Goal: Find specific fact: Find specific fact

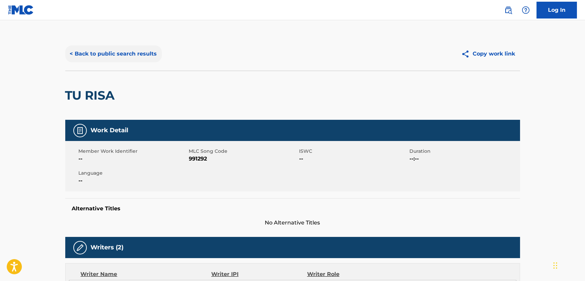
click at [148, 60] on button "< Back to public search results" at bounding box center [113, 53] width 97 height 17
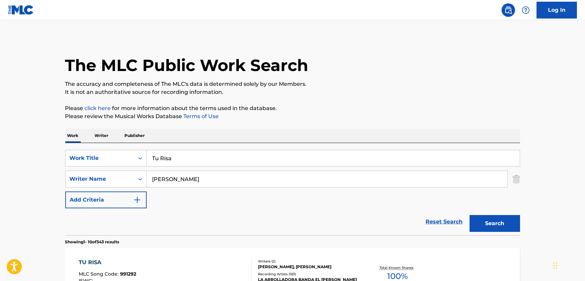
scroll to position [72, 0]
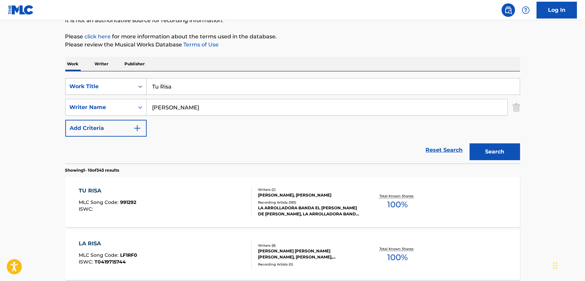
drag, startPoint x: 196, startPoint y: 87, endPoint x: 127, endPoint y: 91, distance: 69.2
click at [127, 91] on div "SearchWithCriteria5445df02-050b-4c0a-bd86-f8c98d8cec64 Work Title Tu Risa" at bounding box center [292, 86] width 455 height 17
paste input "Mail Myself to [GEOGRAPHIC_DATA]"
type input "Mail Myself to [GEOGRAPHIC_DATA]"
click at [131, 104] on div "SearchWithCriteria4f7a0977-4cb1-4b3e-a83c-c01fb8c4e3f9 Writer Name [PERSON_NAME]" at bounding box center [292, 107] width 455 height 17
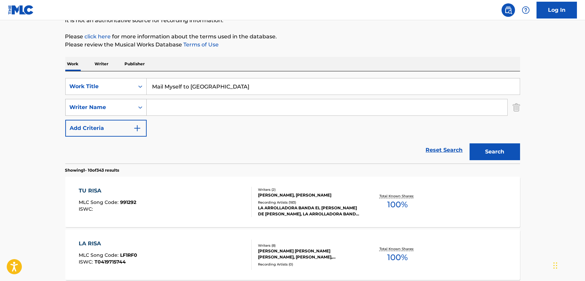
click at [470, 143] on button "Search" at bounding box center [495, 151] width 50 height 17
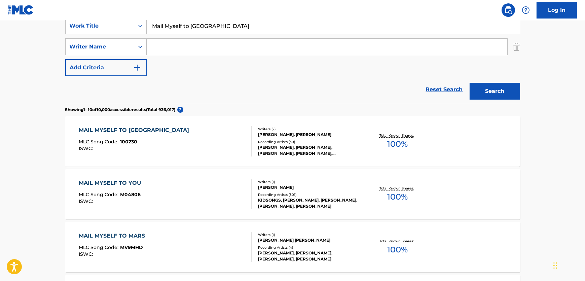
scroll to position [133, 0]
click at [232, 149] on div "MAIL MYSELF TO MEXICO MLC Song Code : 100230 ISWC :" at bounding box center [165, 141] width 173 height 30
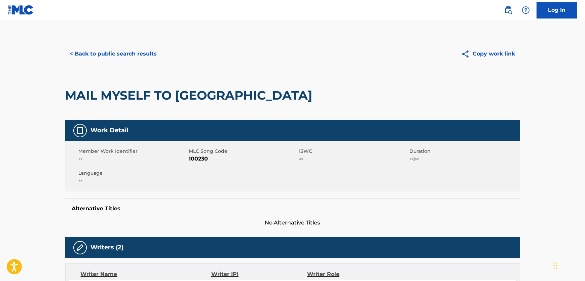
click at [195, 160] on span "100230" at bounding box center [243, 159] width 109 height 8
copy span "100230"
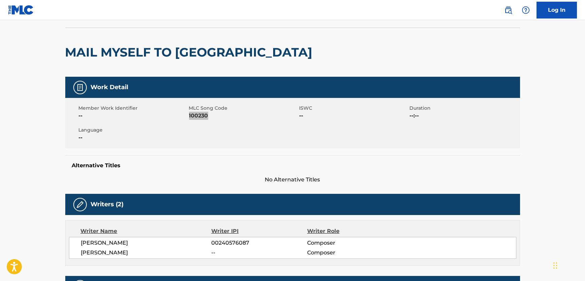
scroll to position [183, 0]
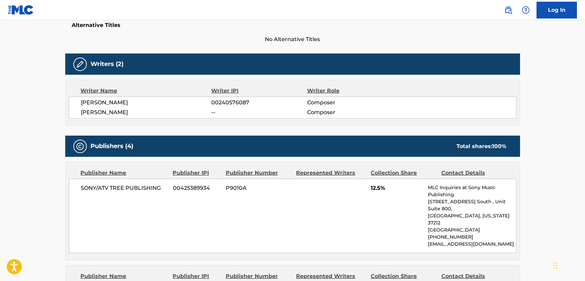
click at [115, 111] on span "[PERSON_NAME]" at bounding box center [146, 112] width 131 height 8
copy div "[PERSON_NAME]"
click at [121, 102] on span "[PERSON_NAME]" at bounding box center [146, 103] width 131 height 8
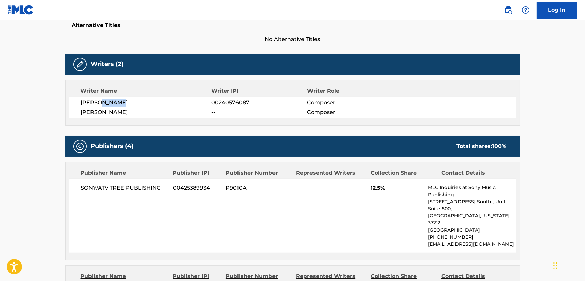
click at [121, 102] on span "[PERSON_NAME]" at bounding box center [146, 103] width 131 height 8
copy div "[PERSON_NAME]"
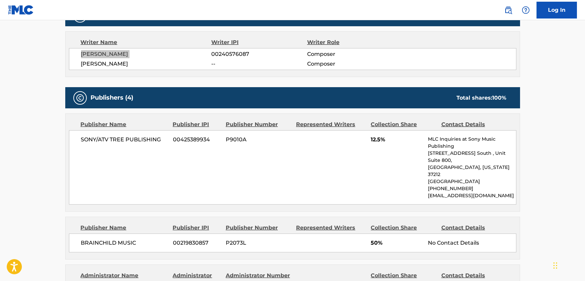
scroll to position [306, 0]
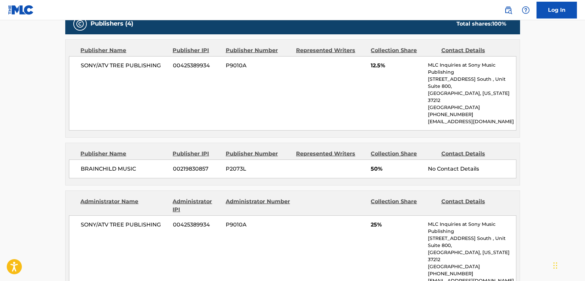
click at [129, 64] on span "SONY/ATV TREE PUBLISHING" at bounding box center [124, 66] width 87 height 8
copy div "SONY/ATV TREE PUBLISHING"
click at [112, 165] on span "BRAINCHILD MUSIC" at bounding box center [124, 169] width 87 height 8
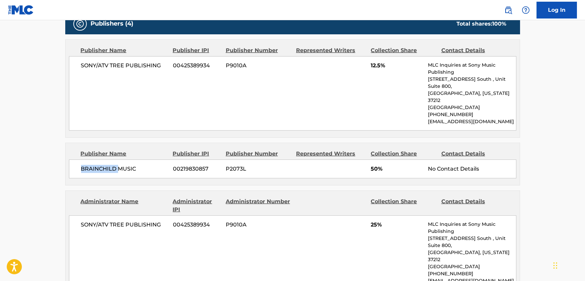
click at [112, 165] on span "BRAINCHILD MUSIC" at bounding box center [124, 169] width 87 height 8
copy div "BRAINCHILD MUSIC"
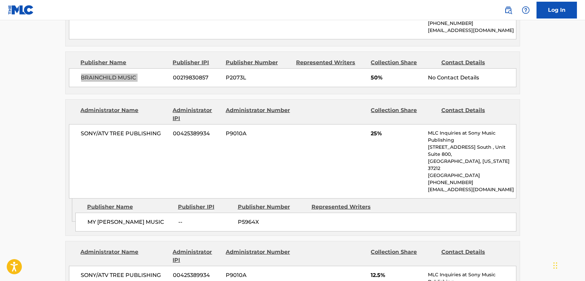
scroll to position [398, 0]
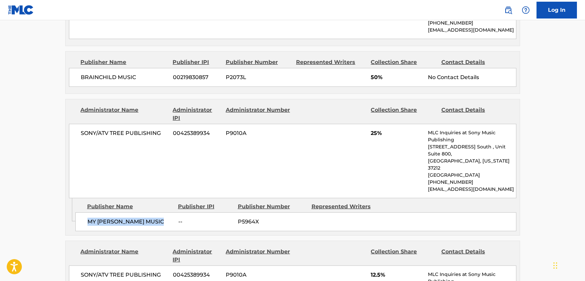
drag, startPoint x: 161, startPoint y: 192, endPoint x: 69, endPoint y: 197, distance: 92.1
click at [88, 218] on span "MY [PERSON_NAME] MUSIC" at bounding box center [131, 222] width 86 height 8
copy span "MY [PERSON_NAME] MUSIC"
click at [128, 129] on span "SONY/ATV TREE PUBLISHING" at bounding box center [124, 133] width 87 height 8
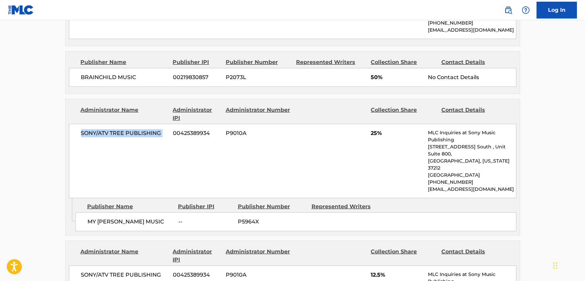
click at [128, 129] on span "SONY/ATV TREE PUBLISHING" at bounding box center [124, 133] width 87 height 8
copy div "SONY/ATV TREE PUBLISHING"
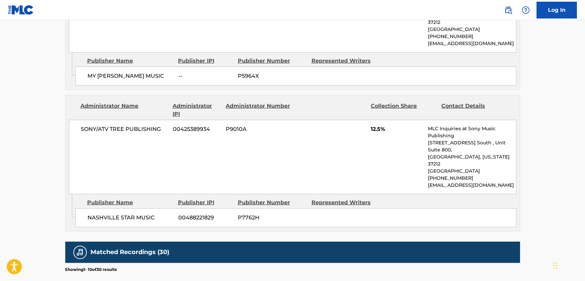
scroll to position [551, 0]
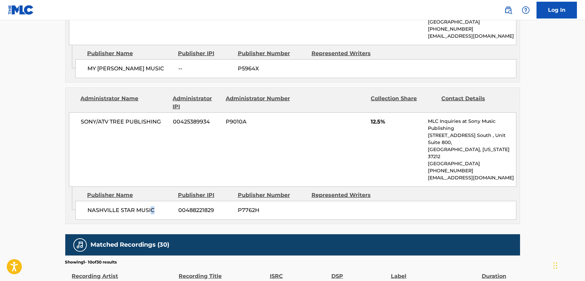
drag, startPoint x: 156, startPoint y: 170, endPoint x: 151, endPoint y: 167, distance: 5.9
click at [151, 206] on span "NASHVILLE STAR MUSIC" at bounding box center [131, 210] width 86 height 8
click at [112, 206] on span "NASHVILLE STAR MUSIC" at bounding box center [131, 210] width 86 height 8
drag, startPoint x: 112, startPoint y: 167, endPoint x: 0, endPoint y: 174, distance: 111.7
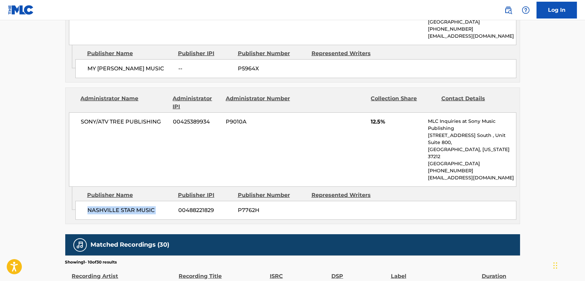
click at [111, 206] on span "NASHVILLE STAR MUSIC" at bounding box center [131, 210] width 86 height 8
copy div "NASHVILLE STAR MUSIC"
click at [128, 118] on span "SONY/ATV TREE PUBLISHING" at bounding box center [124, 122] width 87 height 8
click at [124, 118] on span "SONY/ATV TREE PUBLISHING" at bounding box center [124, 122] width 87 height 8
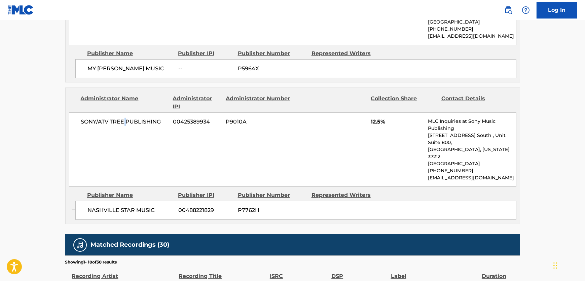
click at [124, 118] on span "SONY/ATV TREE PUBLISHING" at bounding box center [124, 122] width 87 height 8
copy div "SONY/ATV TREE PUBLISHING"
